Goal: Information Seeking & Learning: Obtain resource

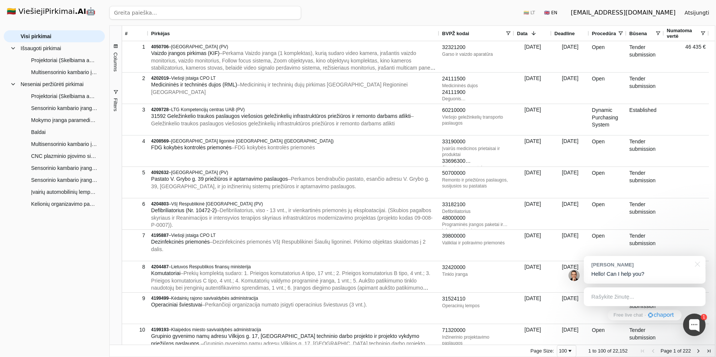
click at [204, 10] on input "search" at bounding box center [205, 12] width 192 height 13
click at [242, 15] on input "search" at bounding box center [205, 12] width 192 height 13
type input "viešųjų pirkimų tarnyba"
click at [294, 9] on button "Ieškoti" at bounding box center [286, 12] width 29 height 13
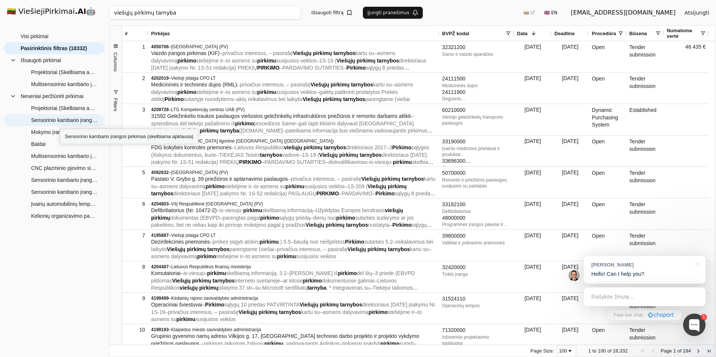
click at [115, 103] on span "Filters" at bounding box center [116, 104] width 6 height 13
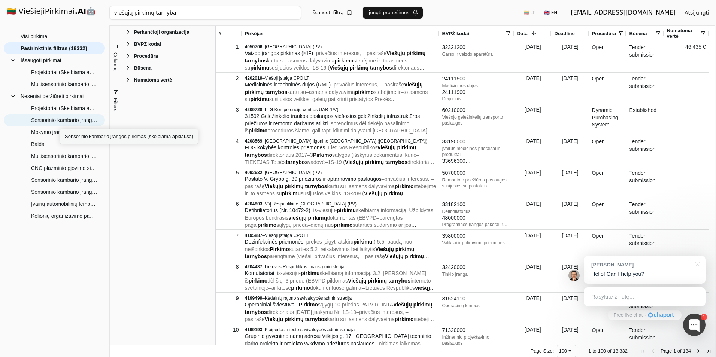
click at [164, 29] on span "Perkančioji organizacija" at bounding box center [161, 32] width 55 height 6
drag, startPoint x: 173, startPoint y: 11, endPoint x: 114, endPoint y: 14, distance: 59.6
click at [114, 14] on input "viešųjų pirkimų tarnyba" at bounding box center [205, 12] width 192 height 13
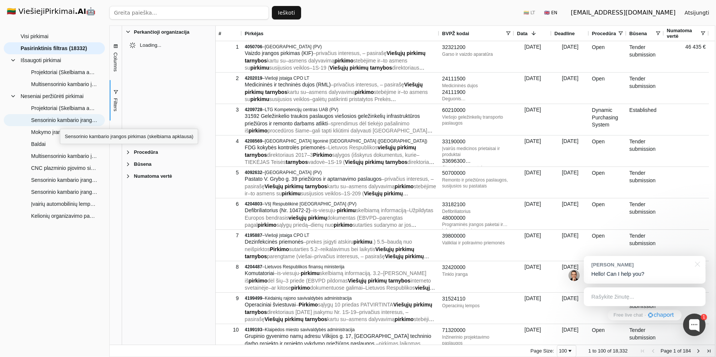
click at [152, 16] on input "search" at bounding box center [188, 12] width 159 height 13
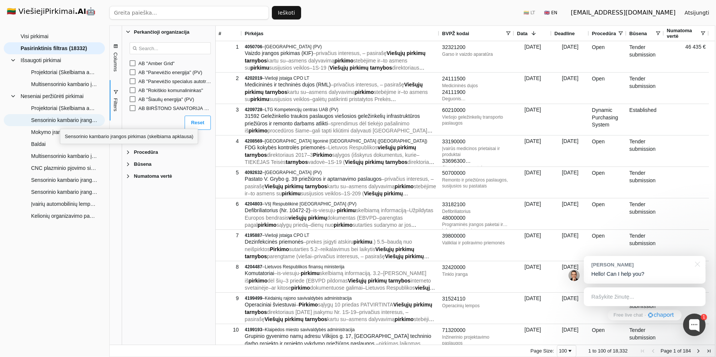
click at [175, 48] on input "Search filter values" at bounding box center [169, 48] width 81 height 12
paste input "viešųjų pirkimų tarnyba"
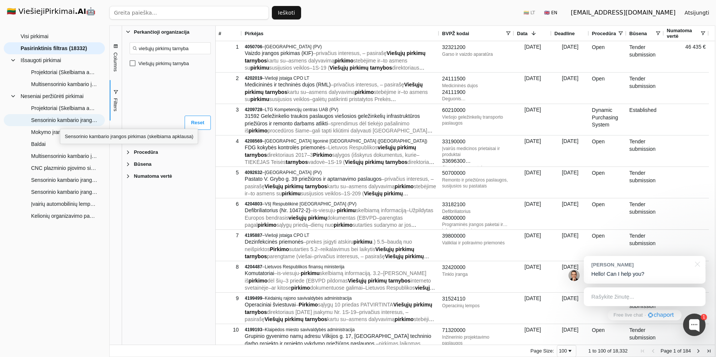
click at [155, 66] on div "Viešųjų pirkimų tarnyba" at bounding box center [175, 64] width 74 height 6
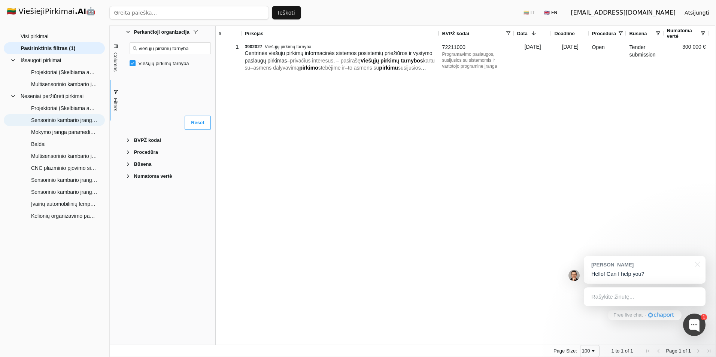
drag, startPoint x: 172, startPoint y: 49, endPoint x: 132, endPoint y: 51, distance: 39.7
click at [132, 51] on input "viešųjų pirkimų tarnyba" at bounding box center [169, 48] width 81 height 12
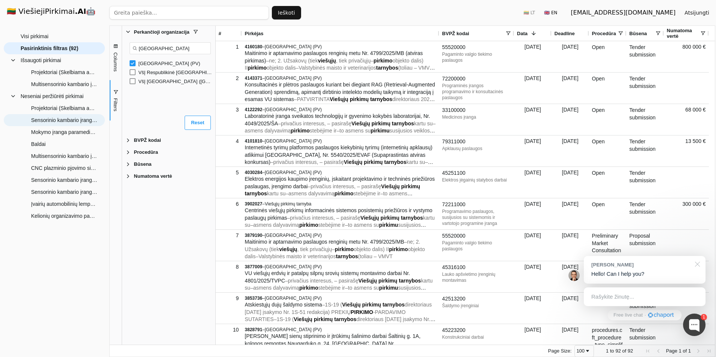
click at [698, 268] on div at bounding box center [695, 263] width 19 height 15
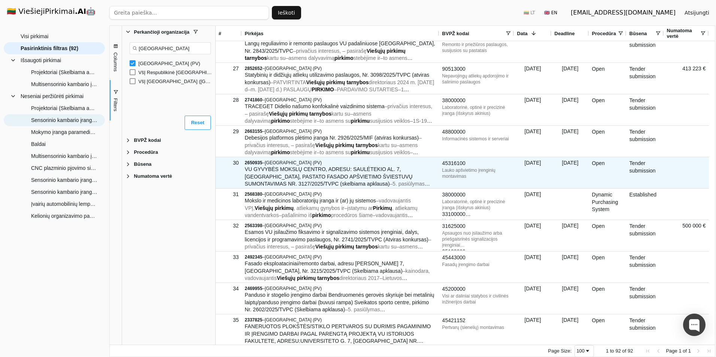
scroll to position [936, 0]
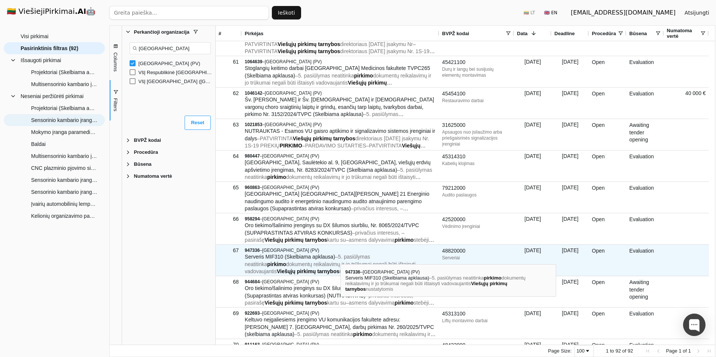
click at [340, 257] on span "5. pasiūlymas neatitinka" at bounding box center [307, 260] width 125 height 13
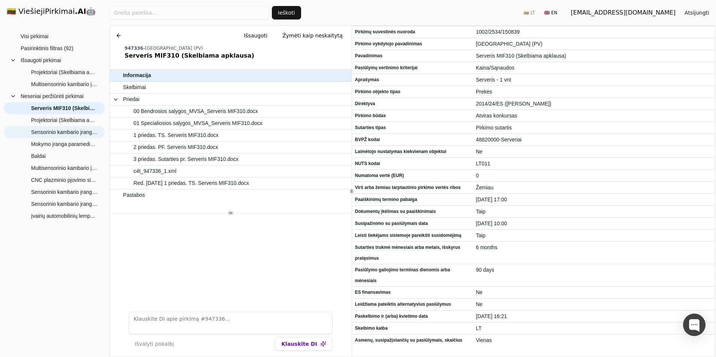
click at [199, 254] on div at bounding box center [231, 259] width 242 height 93
click at [190, 112] on span "00 Bendrosios salygos_MVSA_Serveris MIF310.docx" at bounding box center [196, 111] width 124 height 11
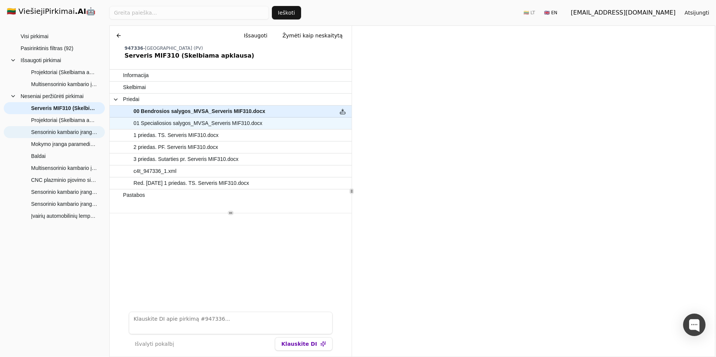
click at [217, 122] on span "01 Specialiosios salygos_MVSA_Serveris MIF310.docx" at bounding box center [198, 123] width 129 height 11
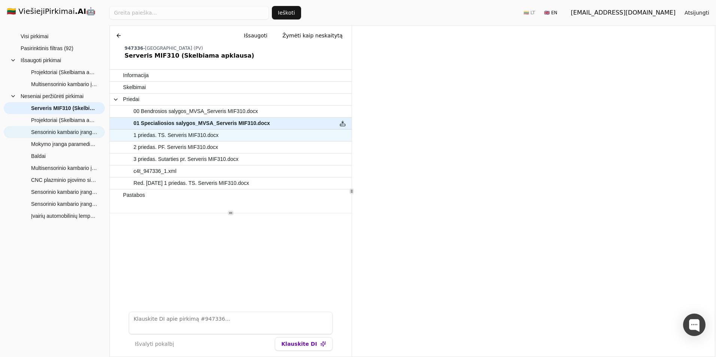
click at [216, 140] on span "1 priedas. TS. Serveris MIF310.docx" at bounding box center [226, 135] width 207 height 11
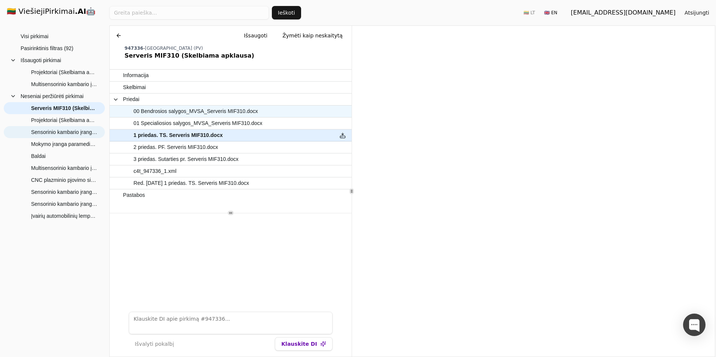
click at [220, 112] on span "00 Bendrosios salygos_MVSA_Serveris MIF310.docx" at bounding box center [196, 111] width 124 height 11
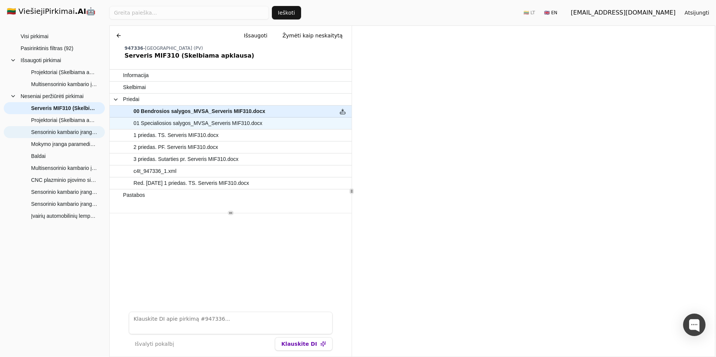
click at [210, 121] on span "01 Specialiosios salygos_MVSA_Serveris MIF310.docx" at bounding box center [198, 123] width 129 height 11
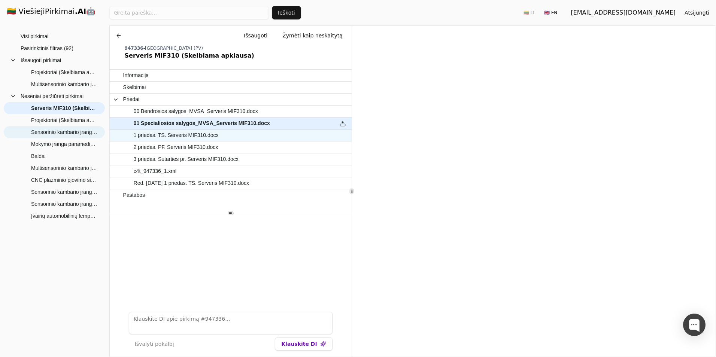
click at [156, 130] on span "1 priedas. TS. Serveris MIF310.docx" at bounding box center [176, 135] width 85 height 11
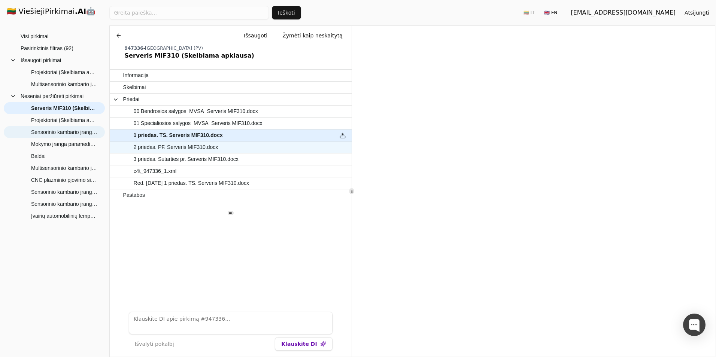
click at [168, 144] on span "2 priedas. PF. Serveris MIF310.docx" at bounding box center [176, 147] width 85 height 11
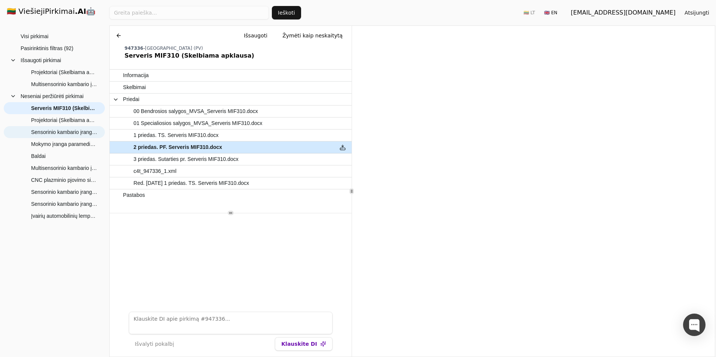
click at [169, 152] on span "2 priedas. PF. Serveris MIF310.docx" at bounding box center [178, 147] width 89 height 11
click at [172, 159] on span "3 priedas. Sutarties pr. Serveris MIF310.docx" at bounding box center [186, 159] width 105 height 11
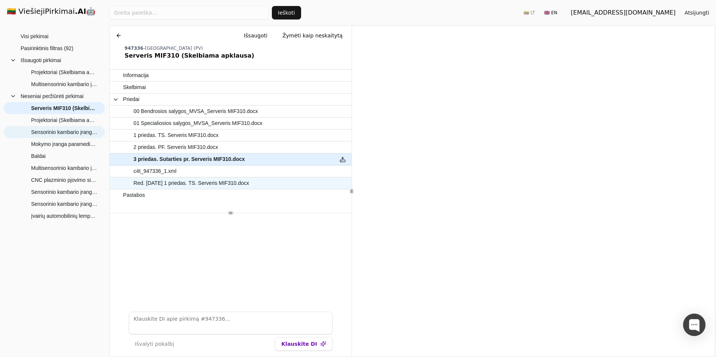
click at [174, 182] on span "Red. [DATE] 1 priedas. TS. Serveris MIF310.docx" at bounding box center [191, 183] width 115 height 11
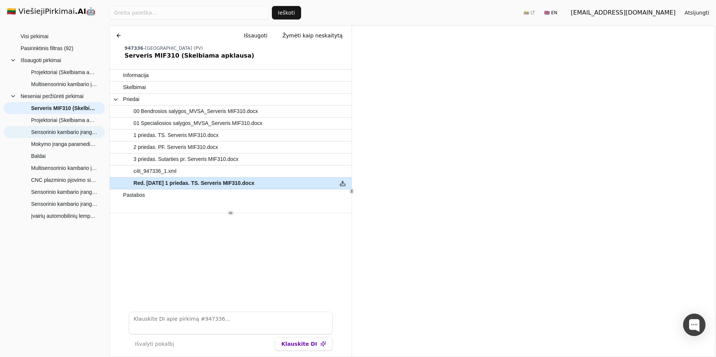
click at [225, 188] on span "Red. [DATE] 1 priedas. TS. Serveris MIF310.docx" at bounding box center [194, 183] width 121 height 11
click at [119, 37] on button at bounding box center [119, 35] width 12 height 13
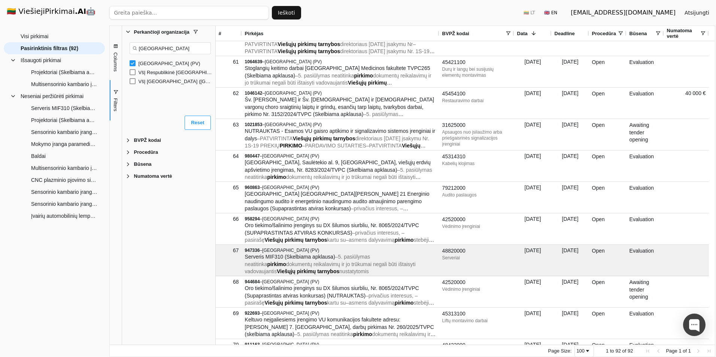
click at [175, 48] on input "[GEOGRAPHIC_DATA]" at bounding box center [169, 48] width 81 height 12
drag, startPoint x: 188, startPoint y: 51, endPoint x: 131, endPoint y: 57, distance: 56.8
click at [132, 56] on div "Loading... valstybės kont No matches." at bounding box center [170, 75] width 90 height 75
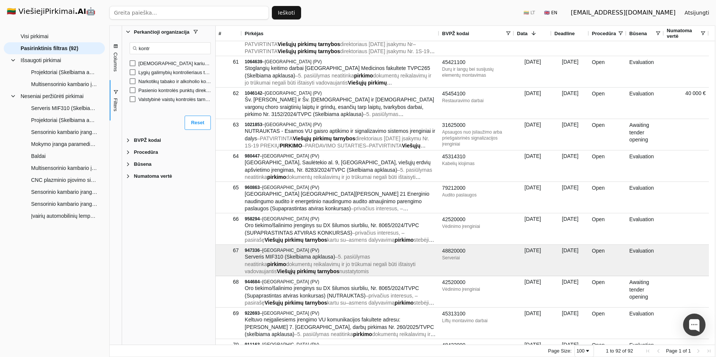
type input "kontro"
click at [162, 44] on input "kontro" at bounding box center [169, 48] width 81 height 12
type input "v"
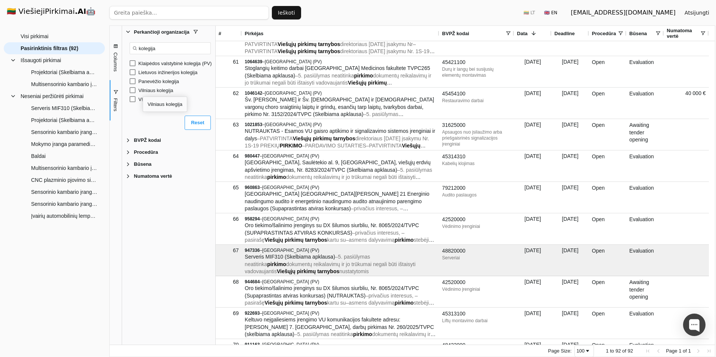
click at [143, 90] on div "Vilniaus kolegija" at bounding box center [175, 91] width 74 height 6
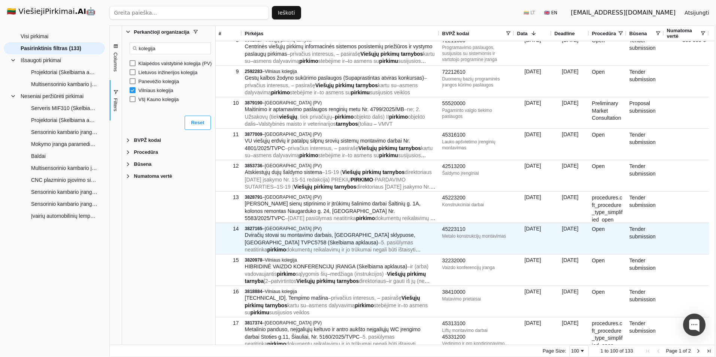
scroll to position [299, 0]
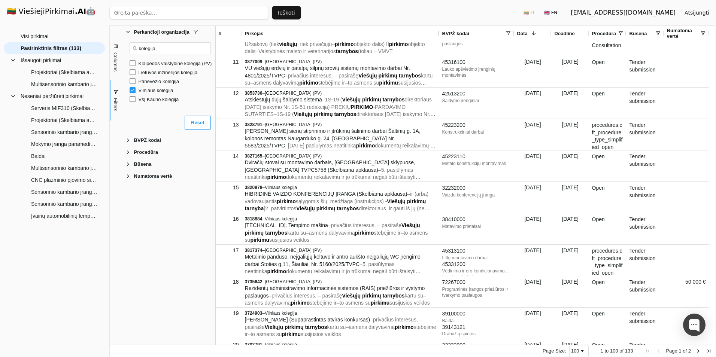
click at [128, 155] on span "Filter List 5 Filters" at bounding box center [128, 152] width 6 height 6
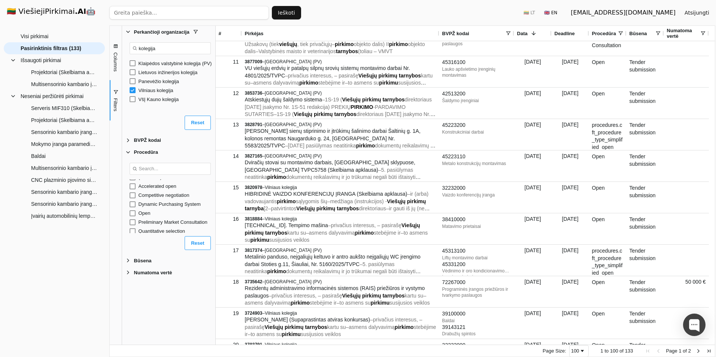
scroll to position [0, 0]
click at [126, 151] on span "Filter List 5 Filters" at bounding box center [128, 152] width 6 height 6
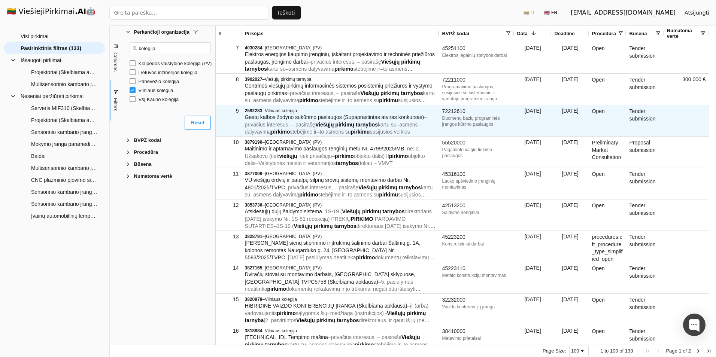
scroll to position [150, 0]
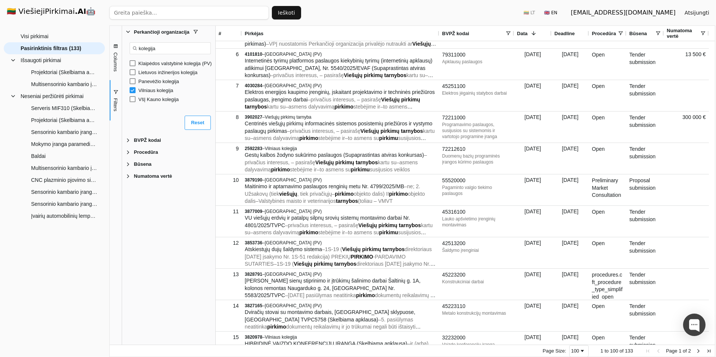
click at [147, 46] on input "kolegija" at bounding box center [169, 48] width 81 height 12
click at [149, 126] on div "Reset" at bounding box center [170, 124] width 90 height 22
click at [162, 53] on input "[GEOGRAPHIC_DATA]" at bounding box center [169, 48] width 81 height 12
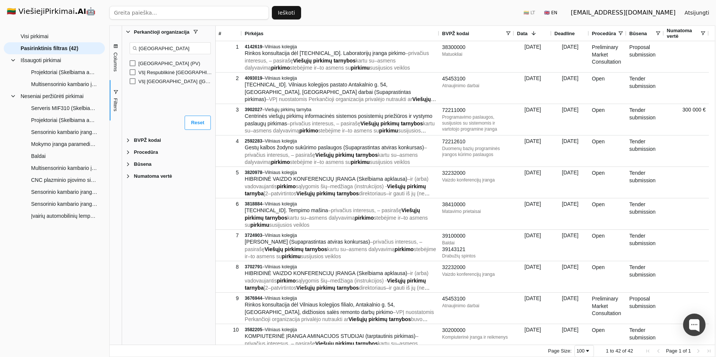
click at [171, 52] on input "[GEOGRAPHIC_DATA]" at bounding box center [169, 48] width 81 height 12
type input "viešųjų"
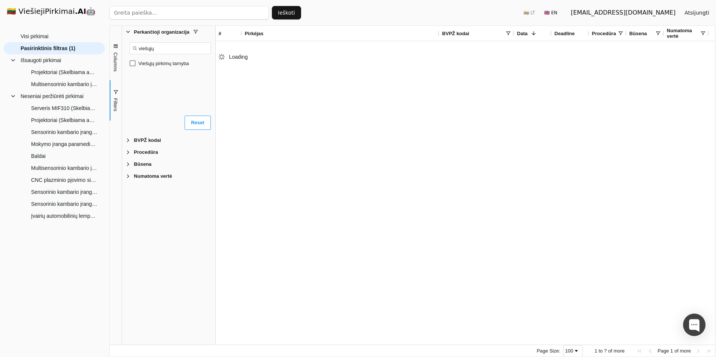
click at [168, 49] on input "viešųjų" at bounding box center [169, 48] width 81 height 12
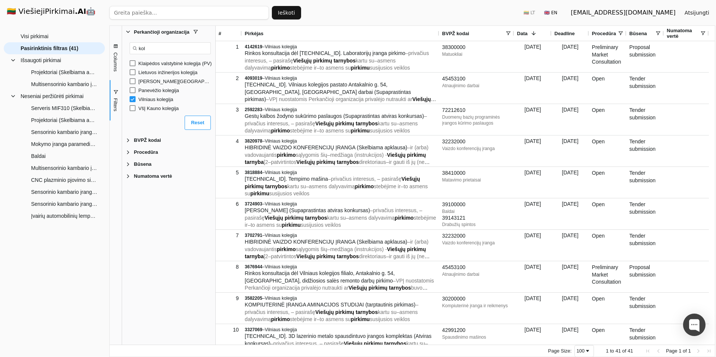
type input "kole"
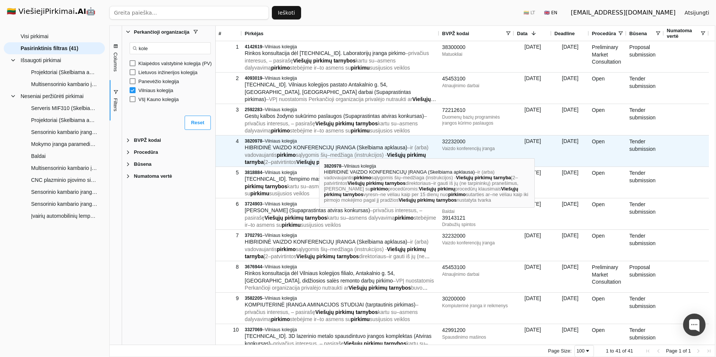
click at [319, 152] on span "sąlygomis šių" at bounding box center [311, 155] width 31 height 6
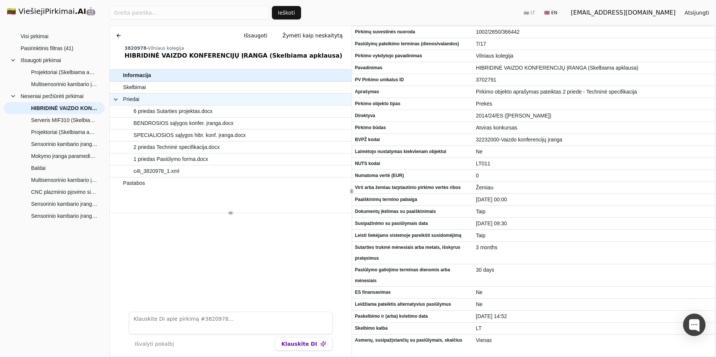
click at [114, 100] on span at bounding box center [116, 100] width 6 height 6
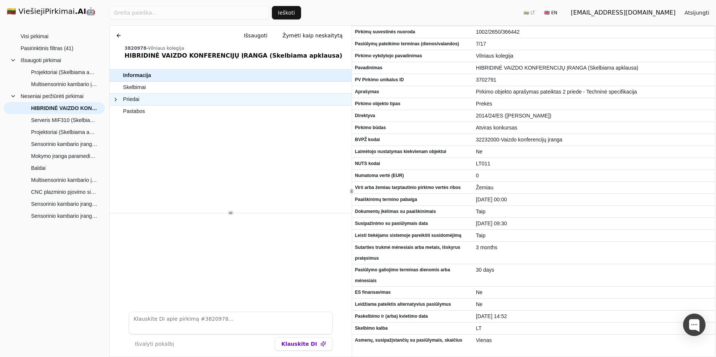
click at [114, 100] on span at bounding box center [116, 100] width 6 height 6
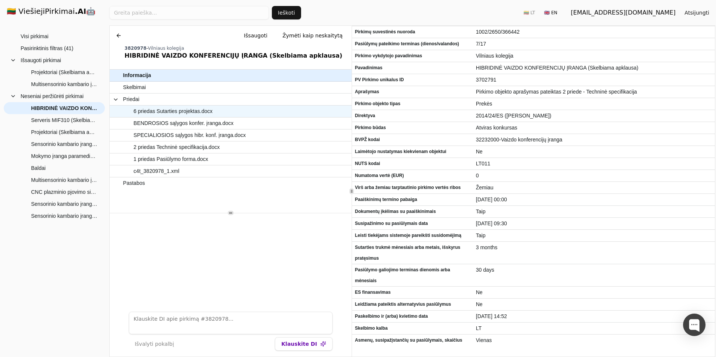
click at [167, 111] on span "6 priedas Sutarties projektas.docx" at bounding box center [173, 111] width 79 height 11
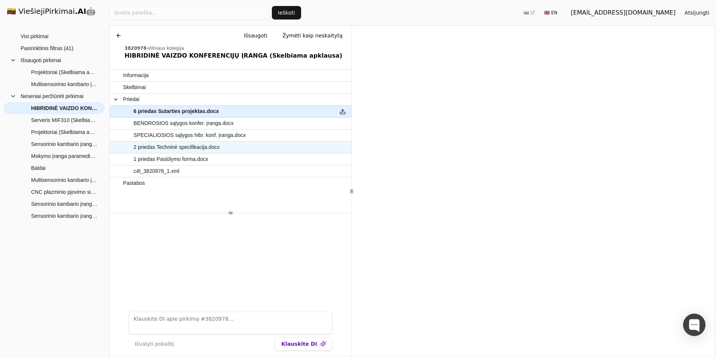
click at [183, 150] on span "2 priedas Techninė specifikacija.docx" at bounding box center [177, 147] width 86 height 11
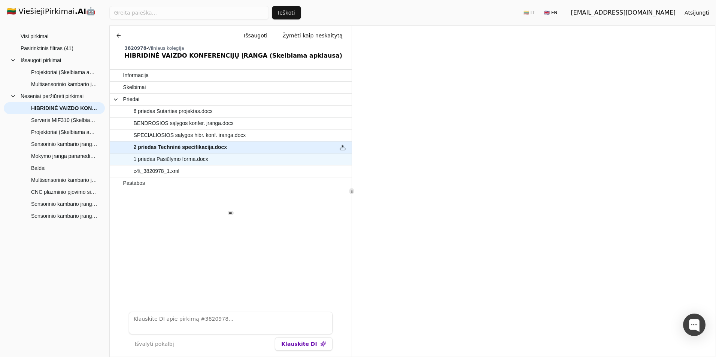
click at [213, 159] on span "1 priedas Pasiūlymo forma.docx" at bounding box center [226, 159] width 207 height 11
click at [207, 148] on span "2 priedas Techninė specifikacija.docx" at bounding box center [177, 147] width 86 height 11
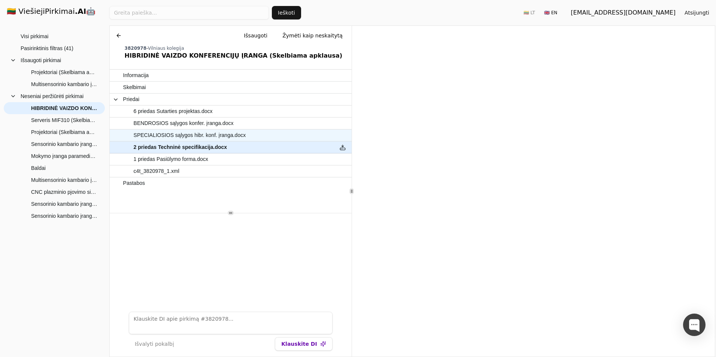
click at [201, 133] on span "SPECIALIOSIOS sąlygos hibr. konf. įranga.docx" at bounding box center [190, 135] width 112 height 11
